Goal: Check status: Check status

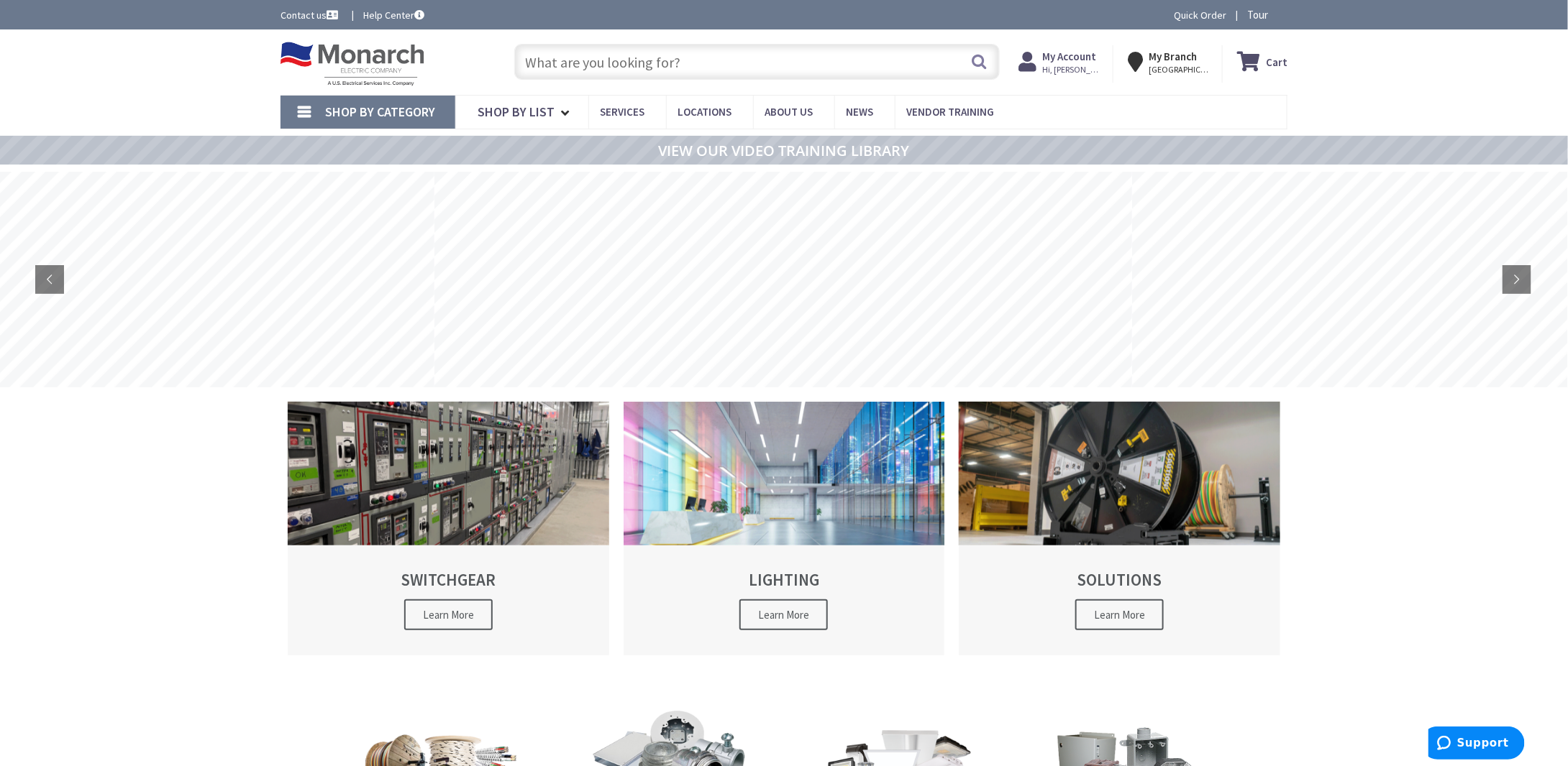
click at [1073, 63] on strong "My Account" at bounding box center [1069, 56] width 54 height 13
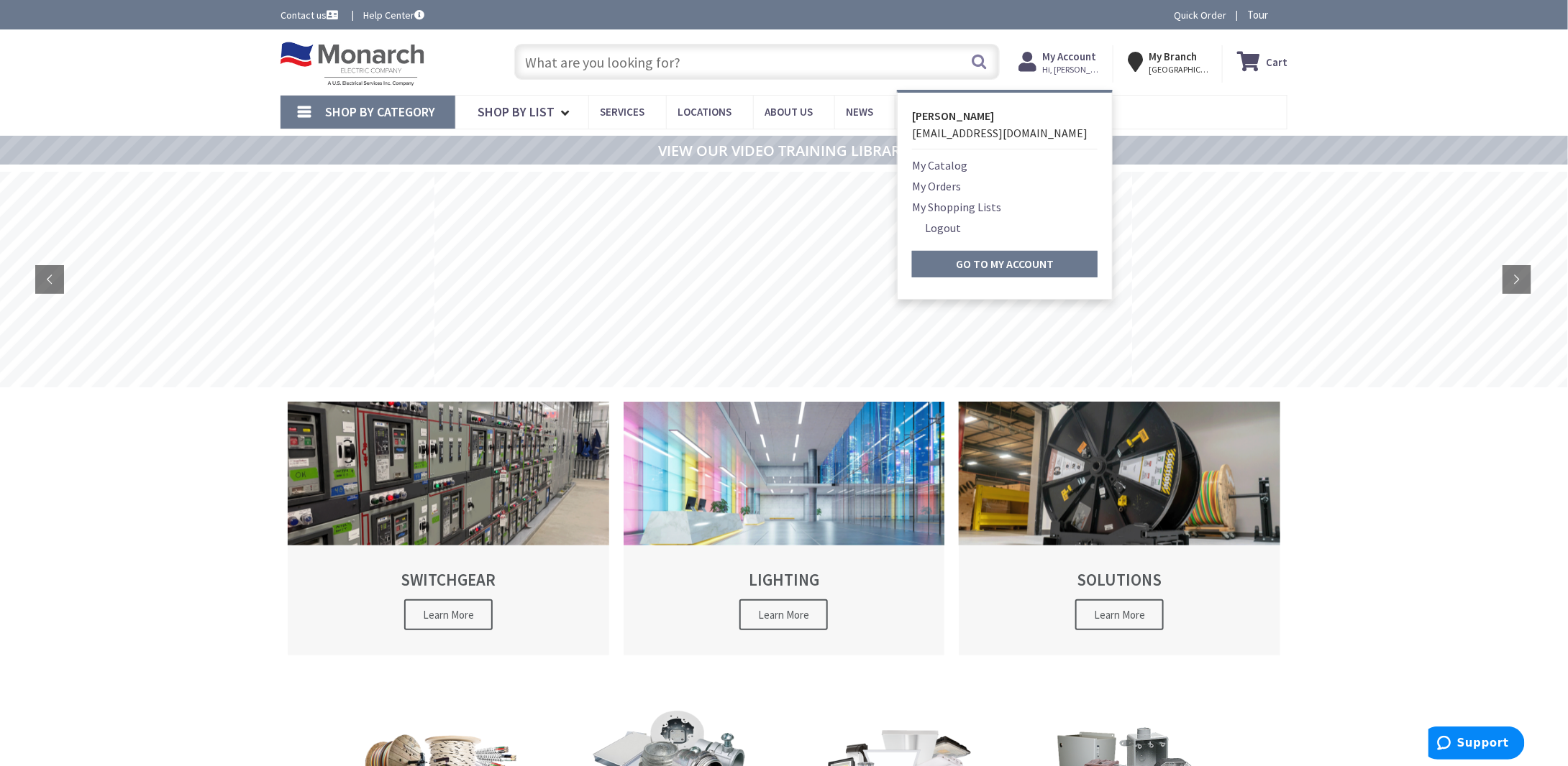
click at [950, 184] on link "My Orders" at bounding box center [936, 186] width 49 height 17
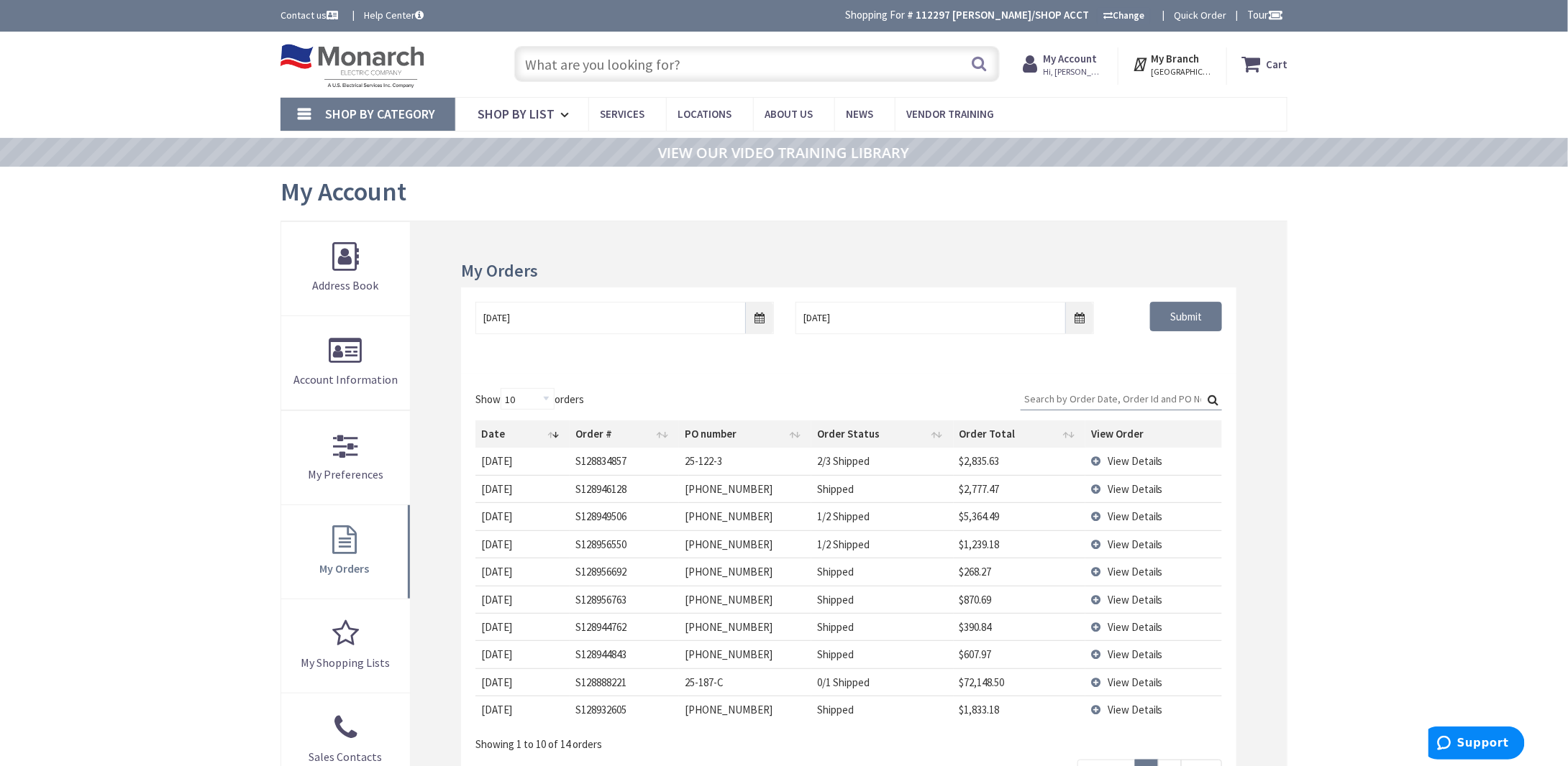
click at [1128, 546] on span "View Details" at bounding box center [1135, 544] width 55 height 13
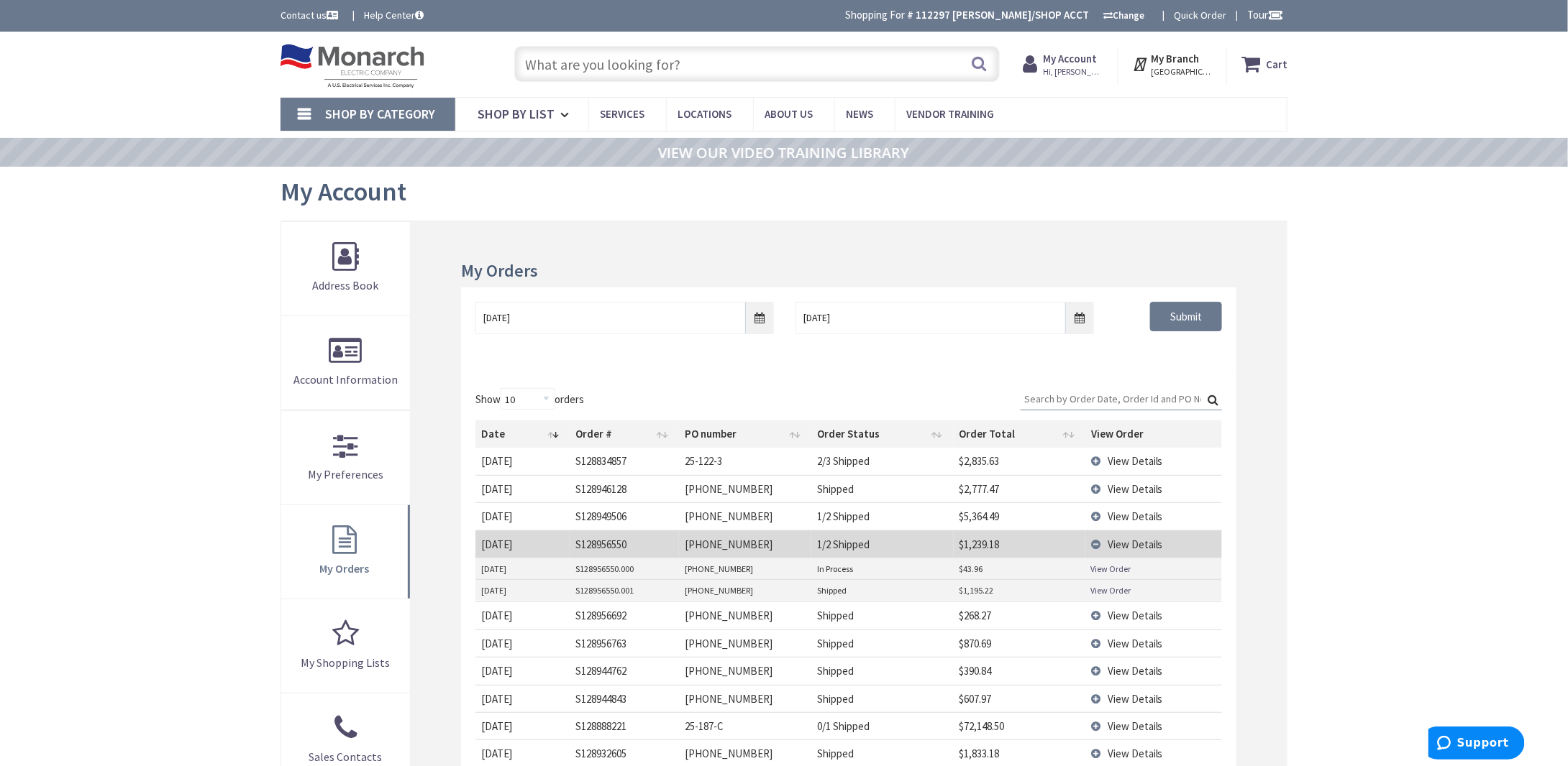
click at [1110, 584] on link "View Order" at bounding box center [1111, 590] width 40 height 12
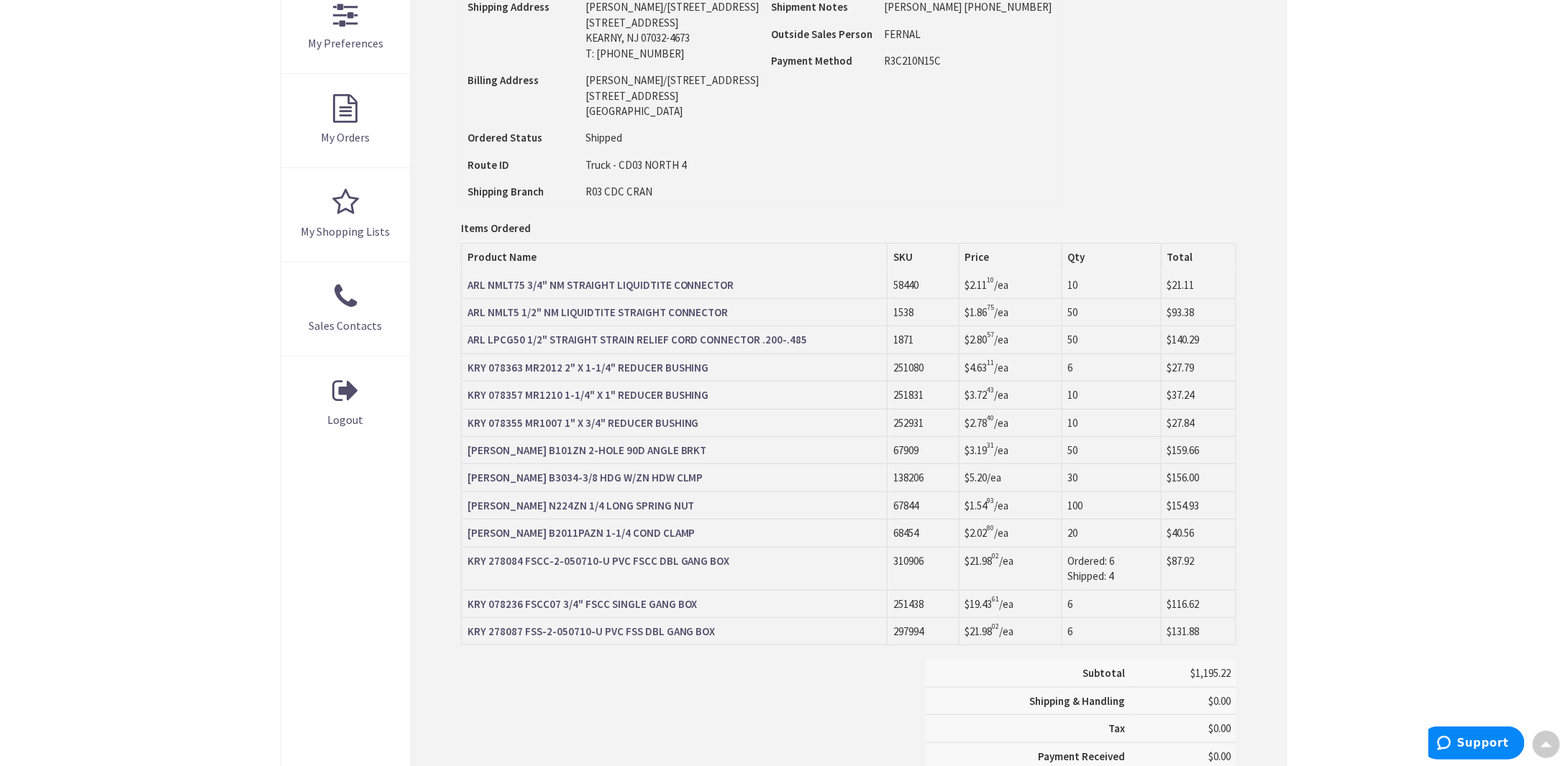
scroll to position [433, 0]
click at [568, 555] on strong "KRY 278084 FSCC-2-050710-U PVC FSCC DBL GANG BOX" at bounding box center [598, 560] width 262 height 13
click at [665, 597] on strong "KRY 078236 FSCC07 3/4" FSCC SINGLE GANG BOX" at bounding box center [582, 602] width 230 height 13
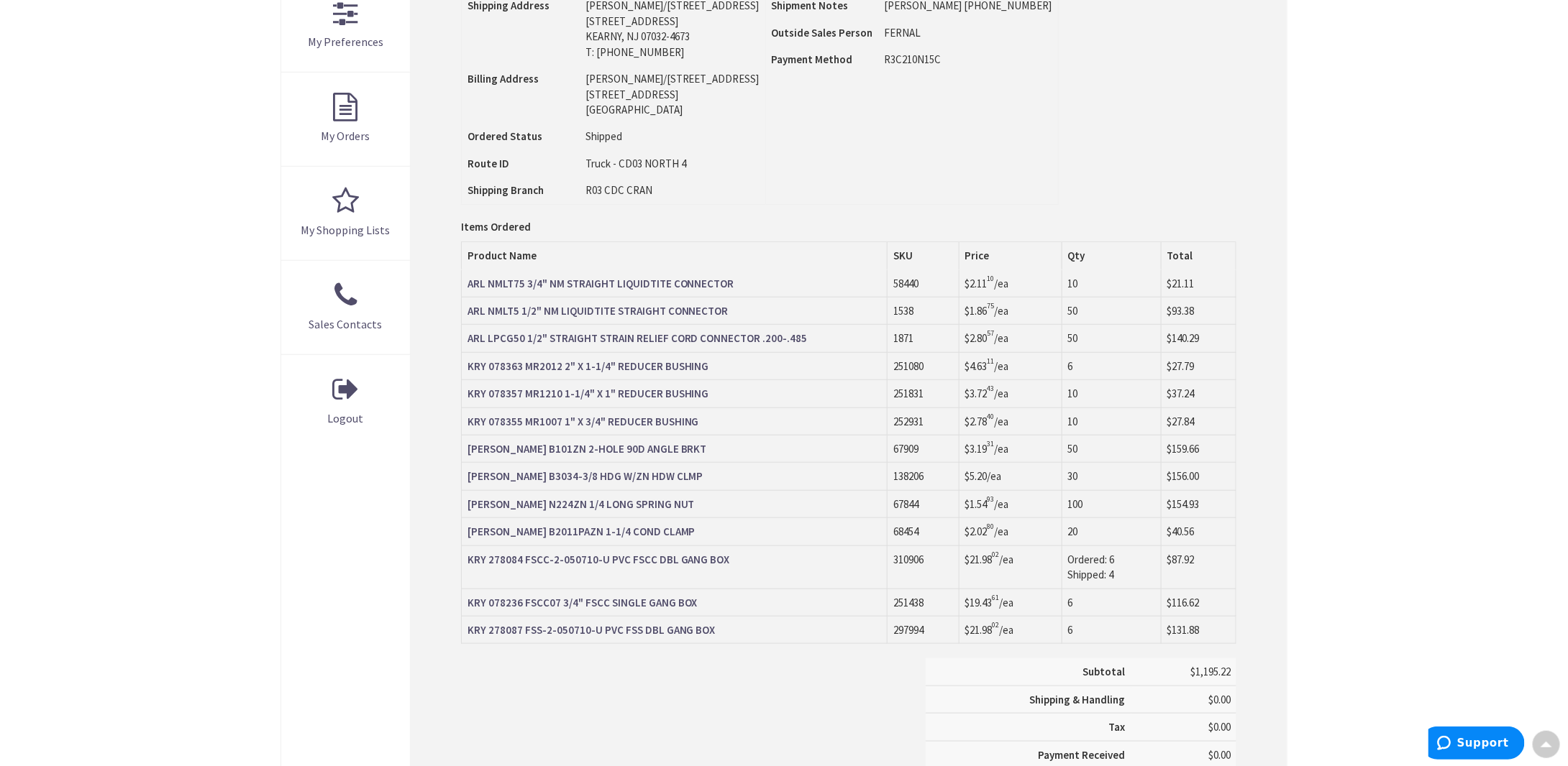
click at [629, 625] on strong "KRY 278087 FSS-2-050710-U PVC FSS DBL GANG BOX" at bounding box center [591, 630] width 248 height 13
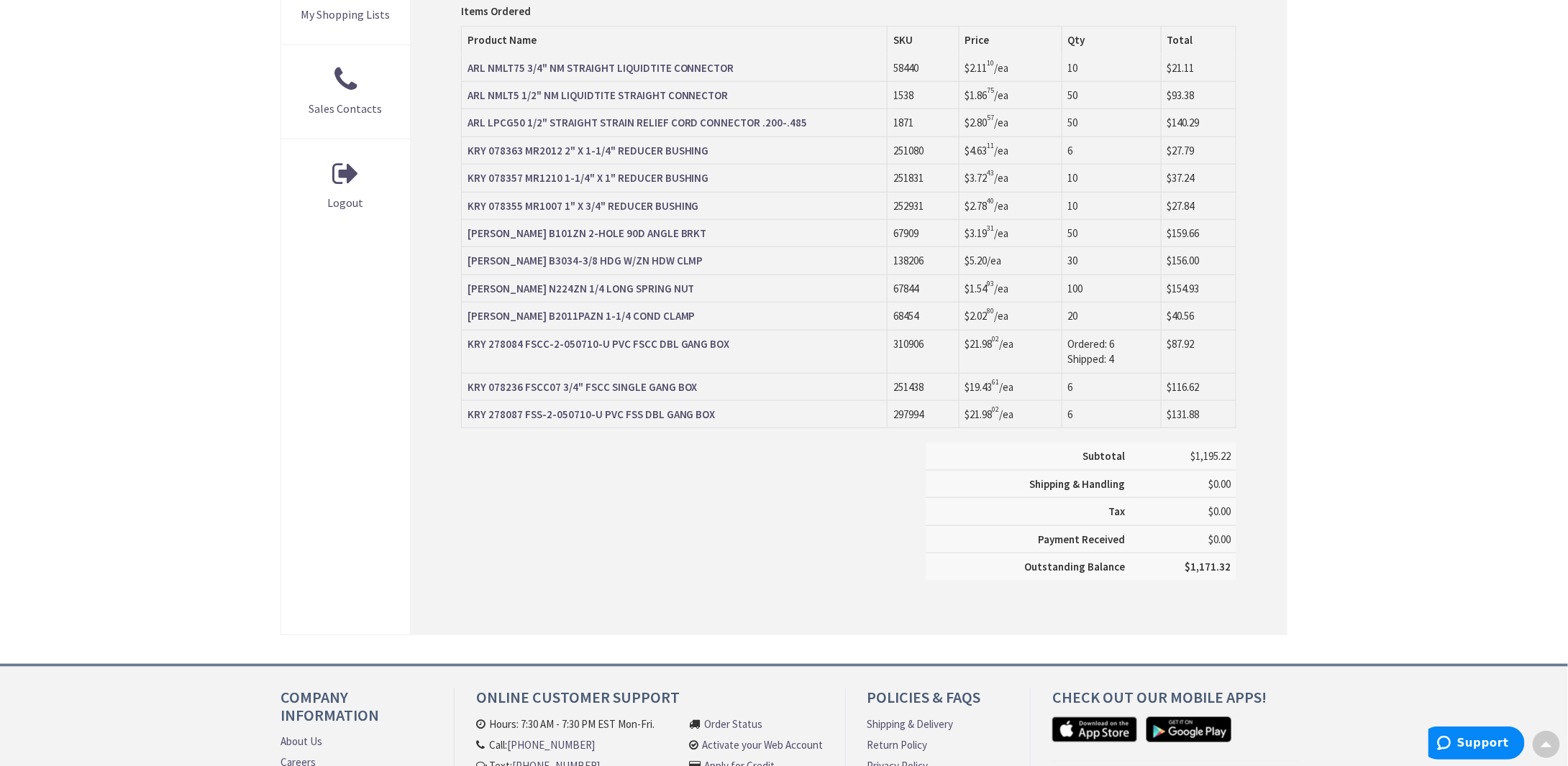
scroll to position [433, 0]
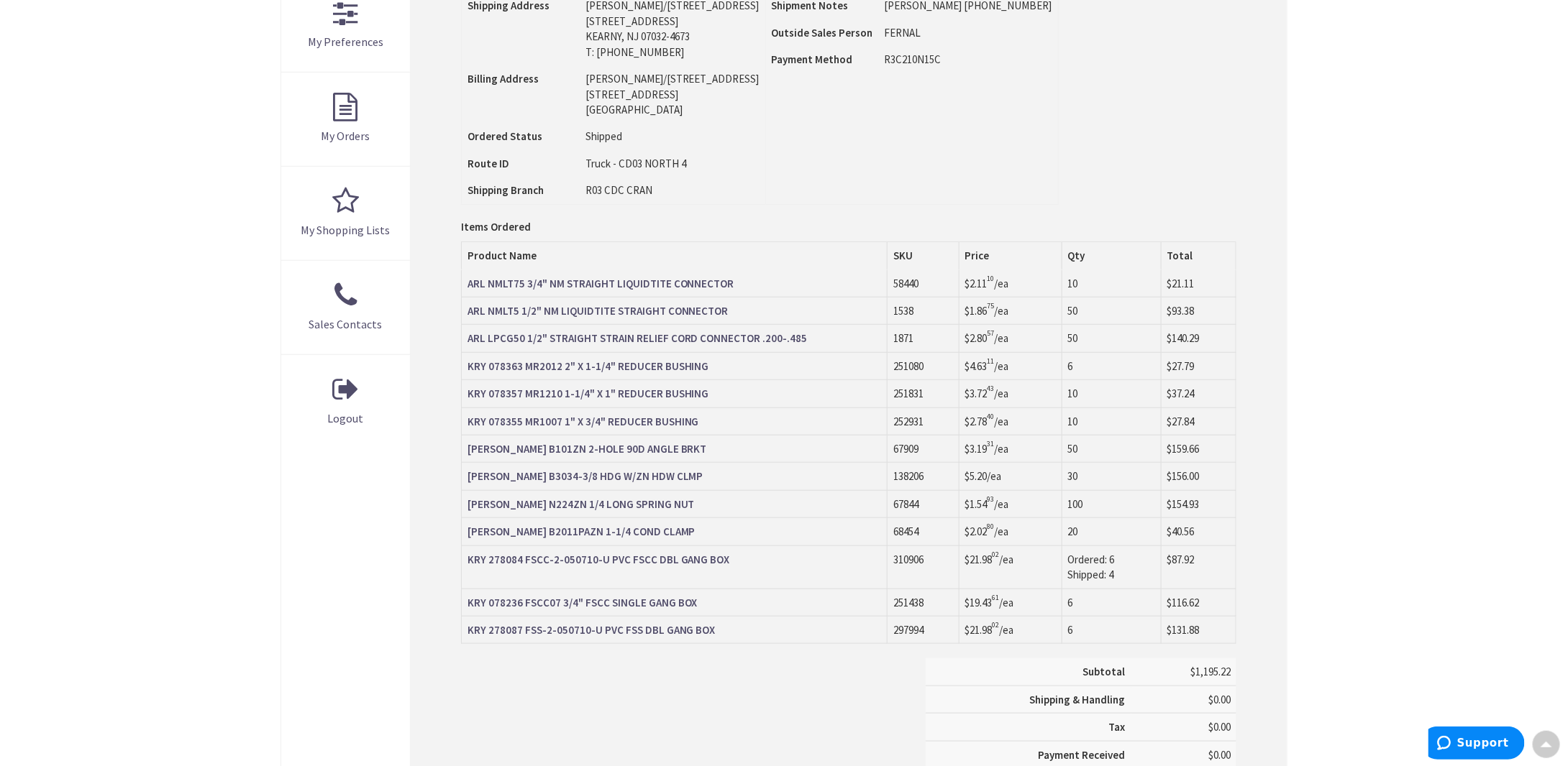
click at [669, 625] on strong "KRY 278087 FSS-2-050710-U PVC FSS DBL GANG BOX" at bounding box center [591, 630] width 248 height 13
